Goal: Task Accomplishment & Management: Complete application form

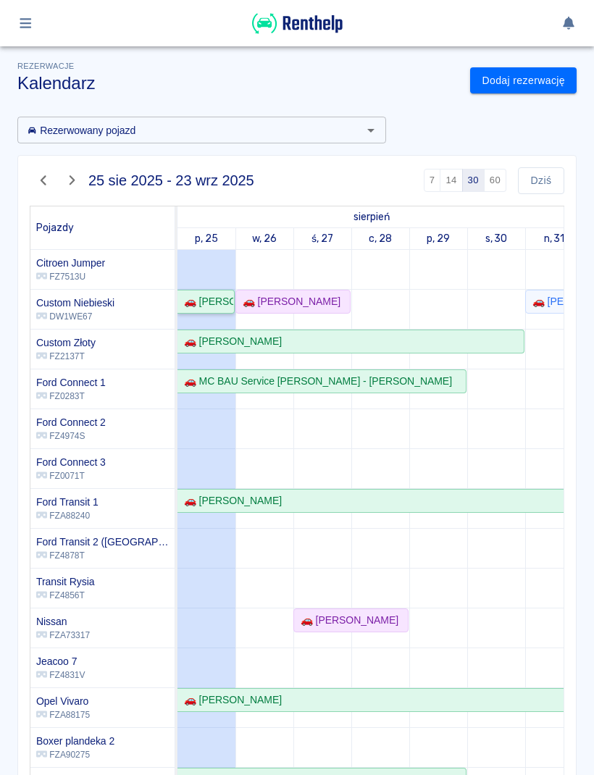
click at [232, 296] on div "🚗 [PERSON_NAME]" at bounding box center [205, 301] width 55 height 15
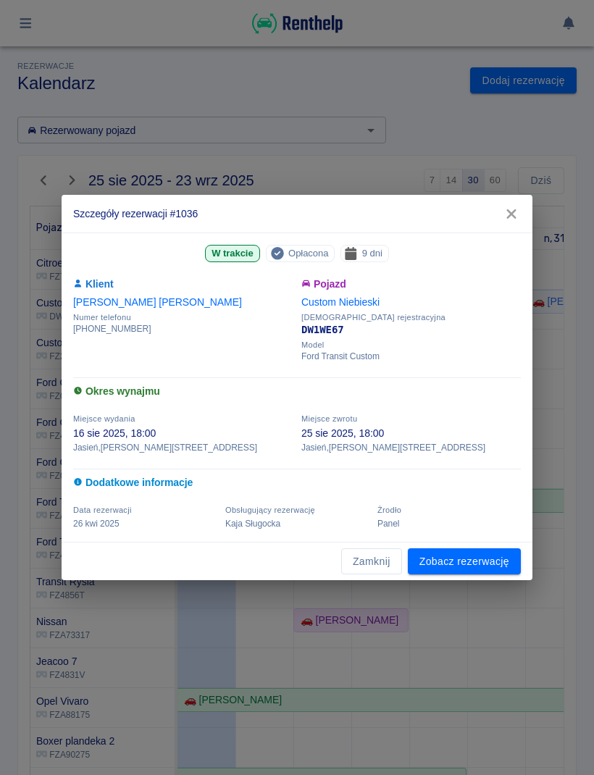
click at [385, 564] on button "Zamknij" at bounding box center [371, 561] width 61 height 27
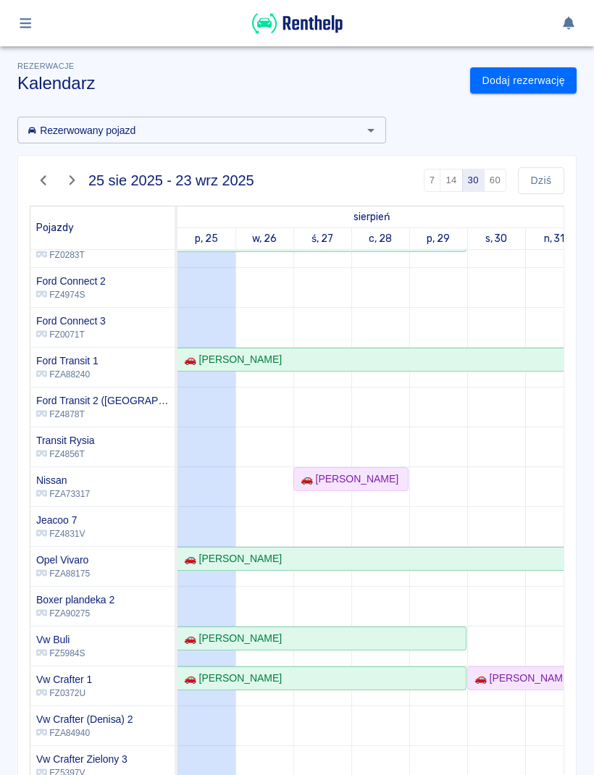
scroll to position [141, 0]
click at [549, 191] on button "Dziś" at bounding box center [541, 180] width 46 height 27
click at [523, 85] on link "Dodaj rezerwację" at bounding box center [523, 80] width 106 height 27
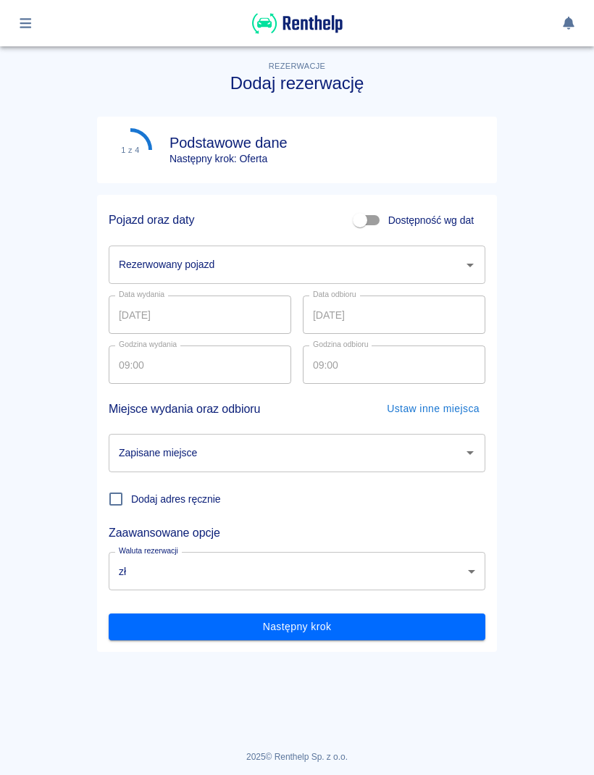
click at [448, 274] on input "Rezerwowany pojazd" at bounding box center [286, 264] width 342 height 25
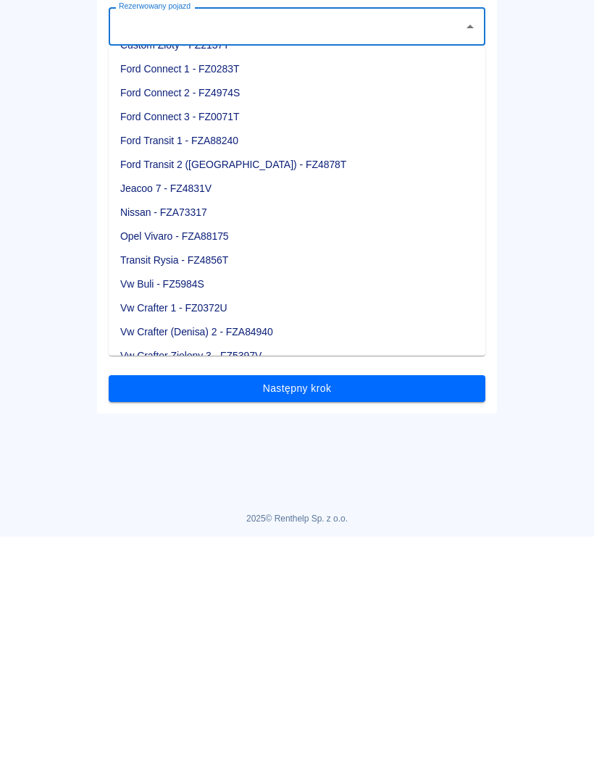
scroll to position [89, 0]
click at [262, 583] on li "Vw Crafter Zielony 3 - FZ5397V" at bounding box center [297, 595] width 377 height 24
type input "Vw Crafter Zielony 3 - FZ5397V"
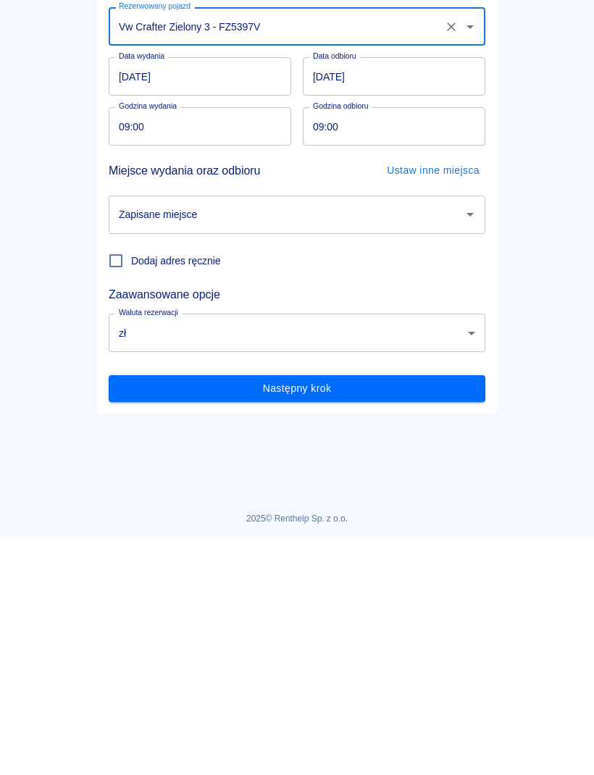
click at [255, 296] on input "25.08.2025" at bounding box center [200, 315] width 183 height 38
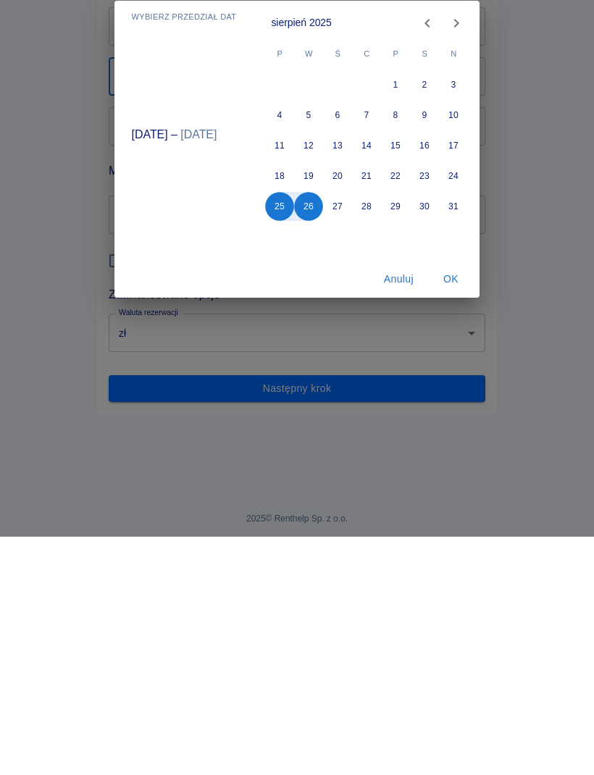
click at [336, 450] on div "Wybierz przedział dat sie 25 – sie 26 sierpień 2025 P W Ś C P S N 1 2 3 4 5 6 7…" at bounding box center [297, 387] width 594 height 775
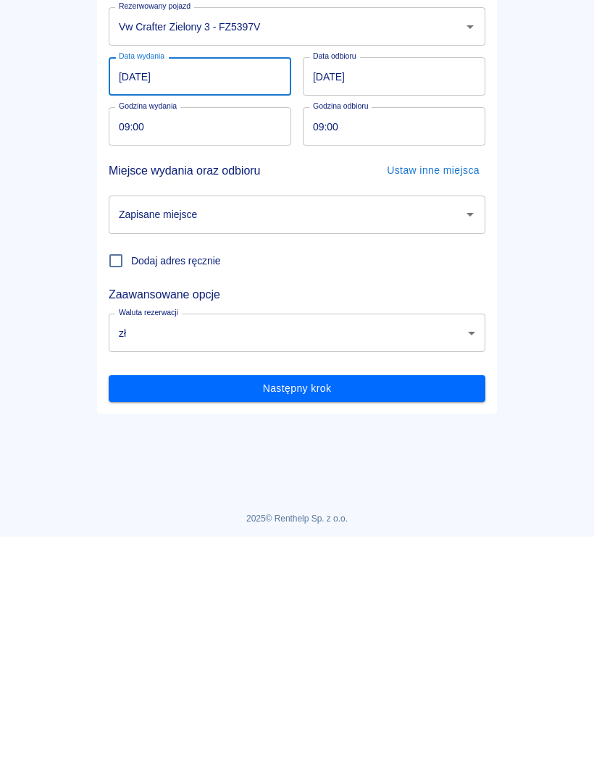
click at [426, 296] on input "26.08.2025" at bounding box center [394, 315] width 183 height 38
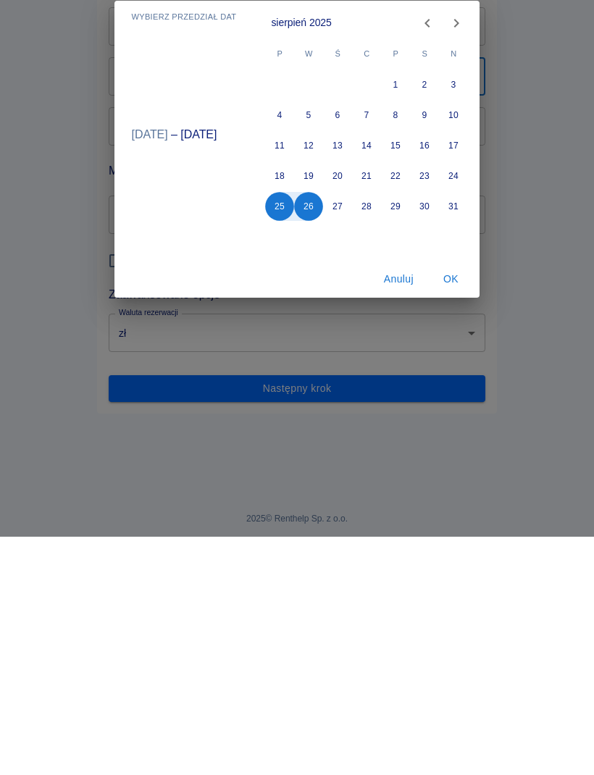
click at [334, 448] on div "Wybierz przedział dat sie 25 – sie 26 sierpień 2025 P W Ś C P S N 1 2 3 4 5 6 7…" at bounding box center [297, 387] width 594 height 775
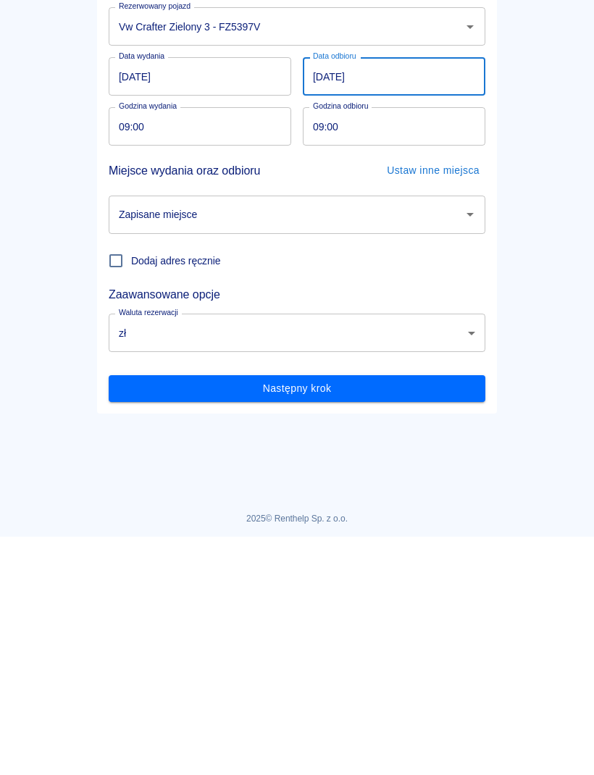
click at [334, 448] on div "Wybierz przedział dat sie 25 – sie 26 sierpień 2025 P W Ś C P S N 1 2 3 4 5 6 7…" at bounding box center [297, 387] width 594 height 775
click at [236, 296] on input "25.08.2025" at bounding box center [200, 315] width 183 height 38
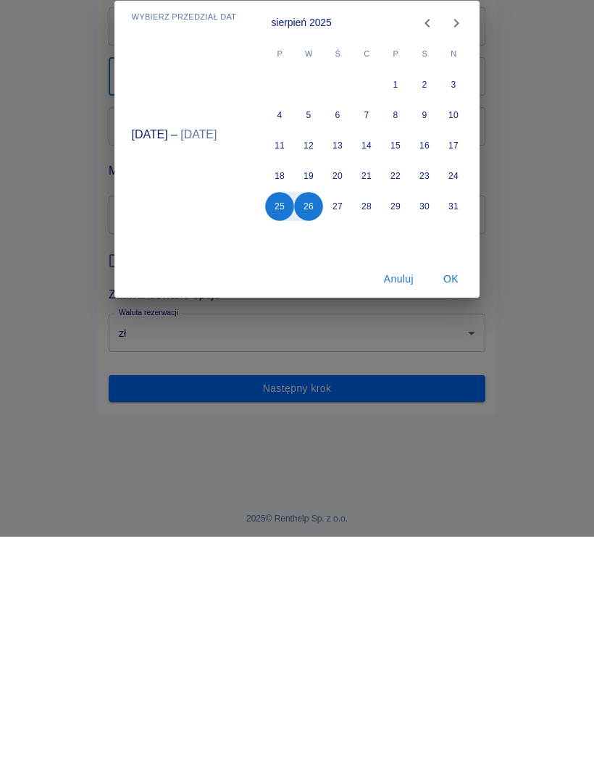
click at [340, 445] on div "Wybierz przedział dat sie 25 – sie 26 sierpień 2025 P W Ś C P S N 1 2 3 4 5 6 7…" at bounding box center [297, 387] width 594 height 775
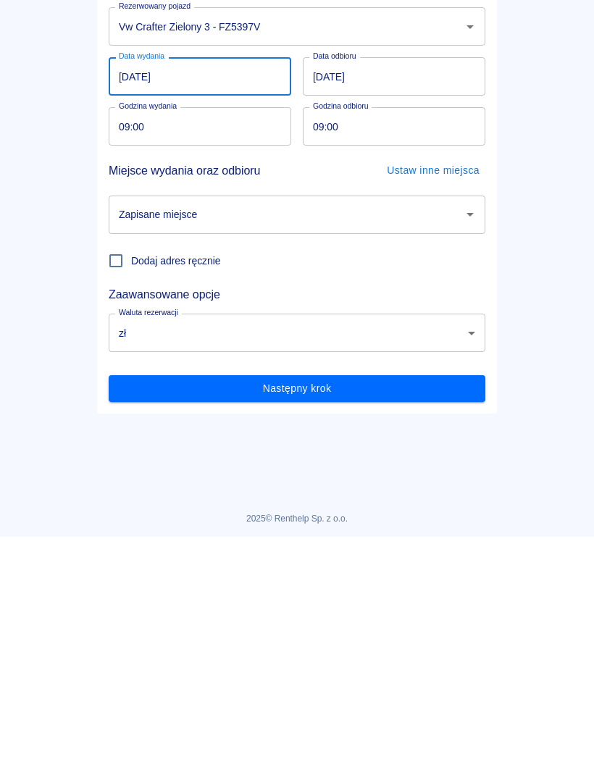
click at [459, 296] on input "26.08.2025" at bounding box center [394, 315] width 183 height 38
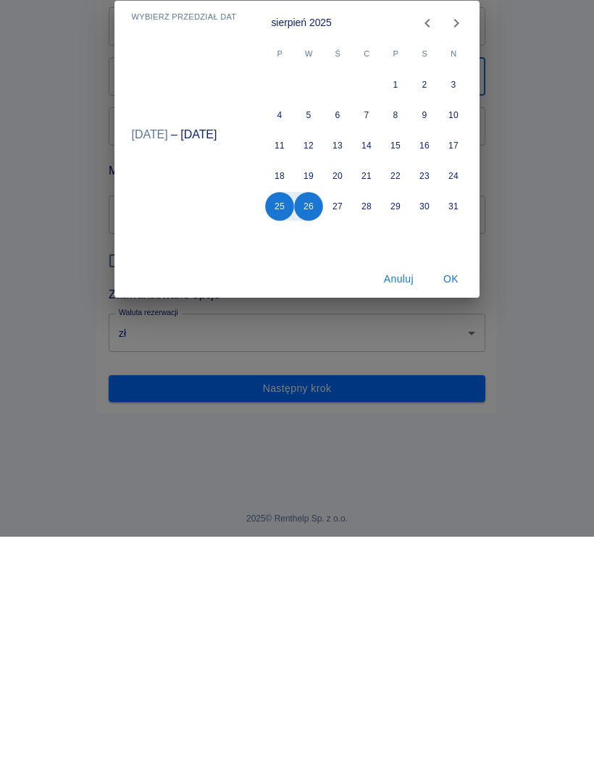
click at [339, 443] on div "Wybierz przedział dat sie 25 – sie 26 sierpień 2025 P W Ś C P S N 1 2 3 4 5 6 7…" at bounding box center [297, 387] width 594 height 775
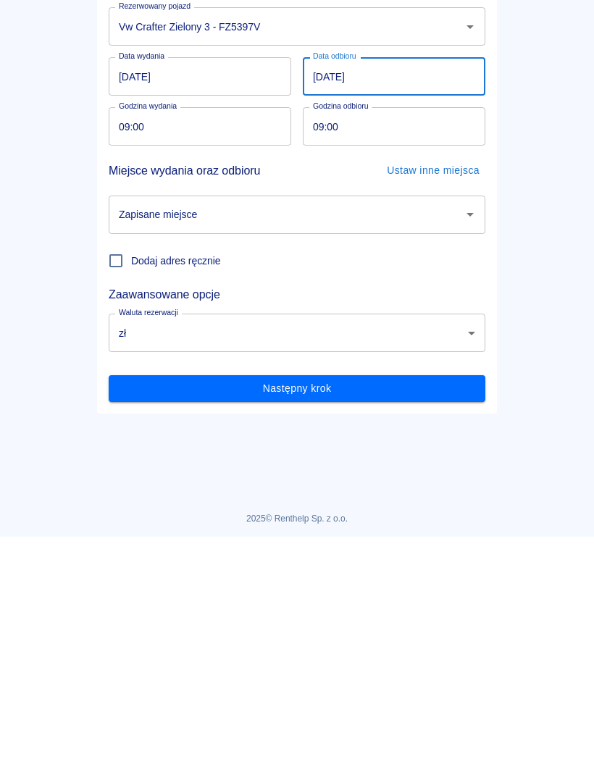
click at [261, 321] on input "25.08.2025" at bounding box center [200, 315] width 183 height 38
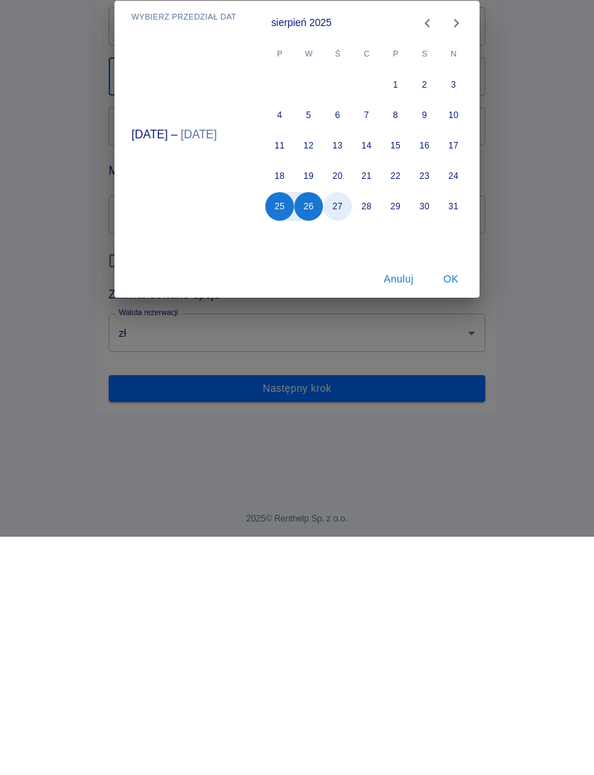
click at [342, 447] on button "27" at bounding box center [338, 444] width 29 height 29
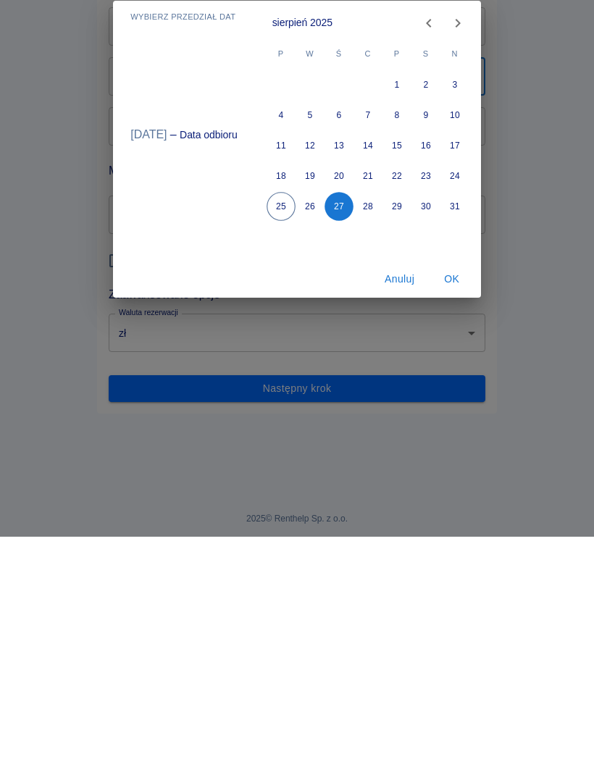
type input "27.08.2025"
click at [372, 449] on button "28" at bounding box center [367, 444] width 29 height 29
type input "28.08.2025"
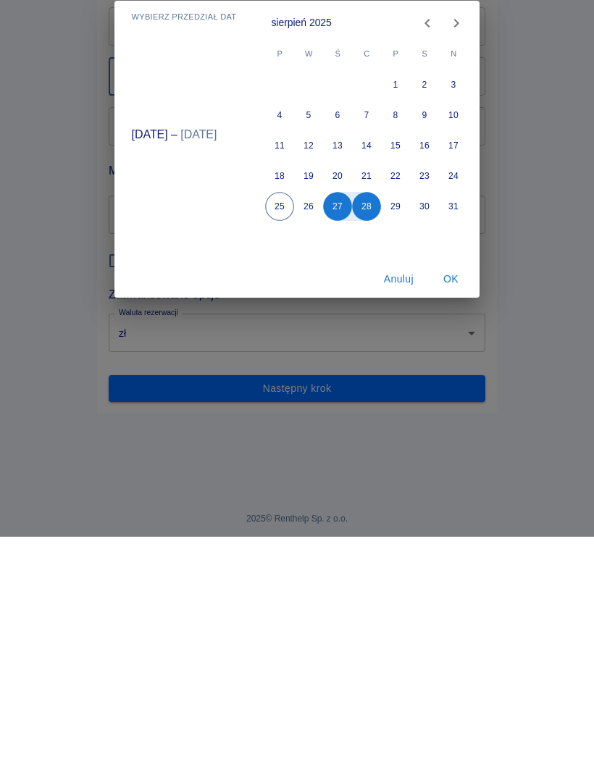
click at [453, 518] on button "OK" at bounding box center [450, 517] width 46 height 27
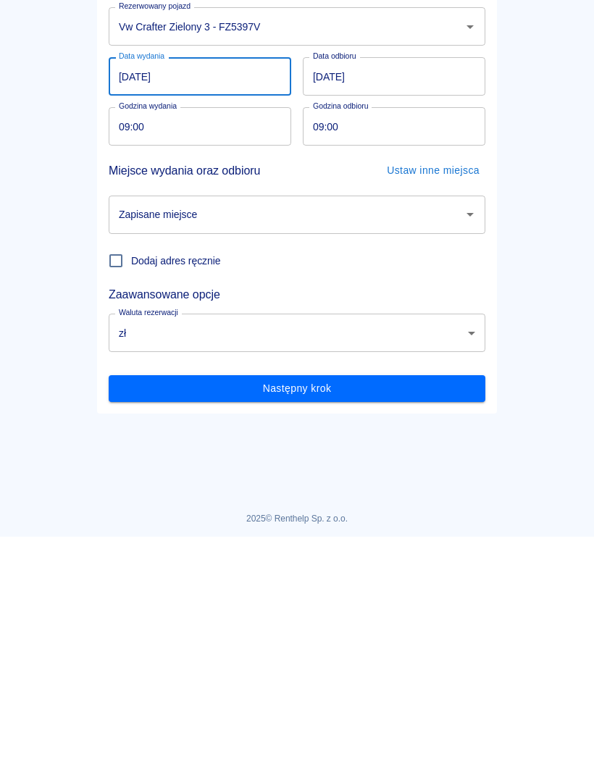
click at [468, 456] on icon "Otwórz" at bounding box center [469, 452] width 17 height 17
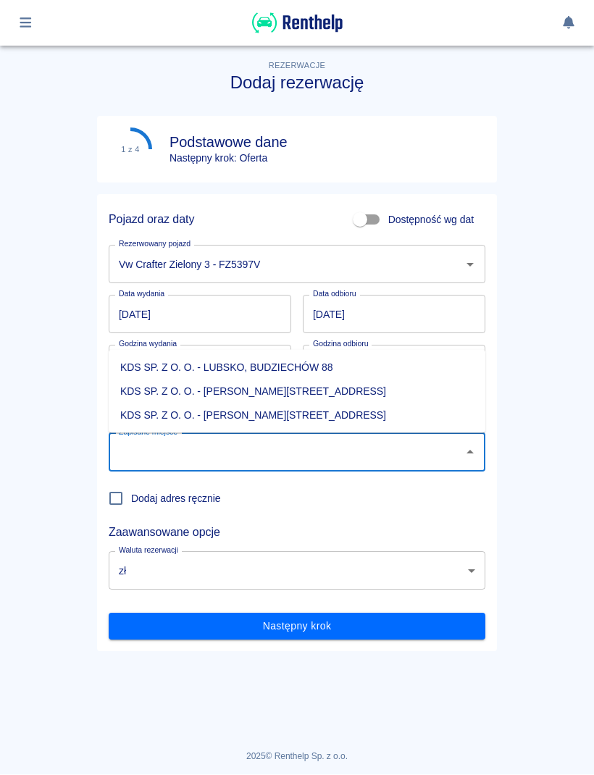
click at [301, 413] on li "KDS SP. Z O. O. - Jasień, Sienkiewicza 52" at bounding box center [297, 416] width 377 height 24
type input "KDS SP. Z O. O. - Jasień, Sienkiewicza 52"
